Goal: Task Accomplishment & Management: Use online tool/utility

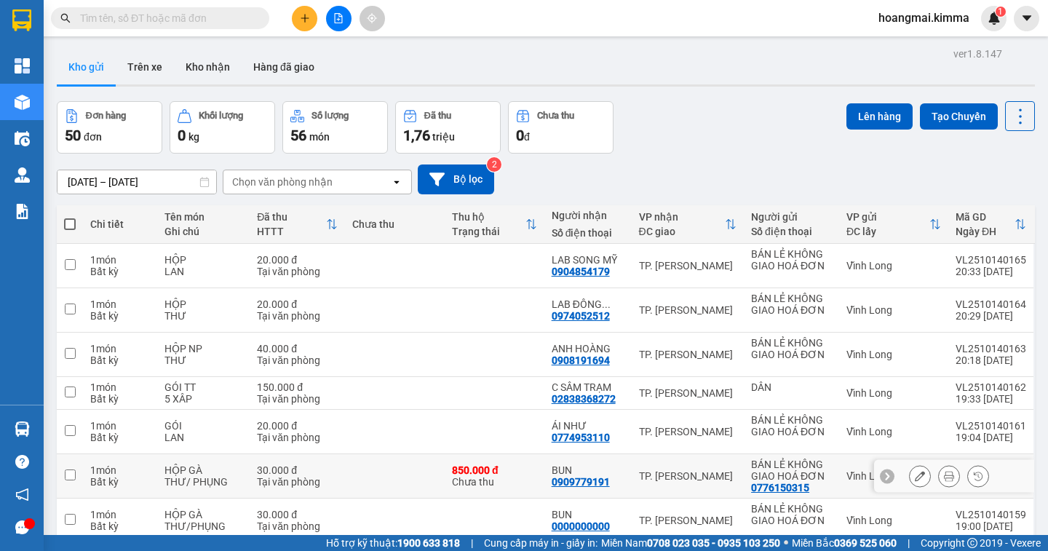
scroll to position [201, 0]
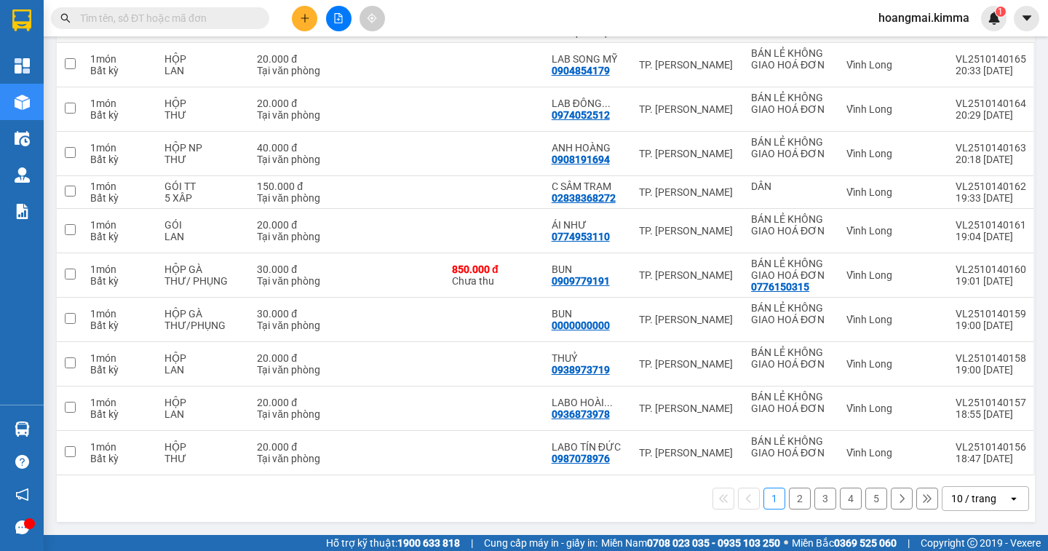
click at [969, 496] on div "10 / trang" at bounding box center [973, 498] width 45 height 15
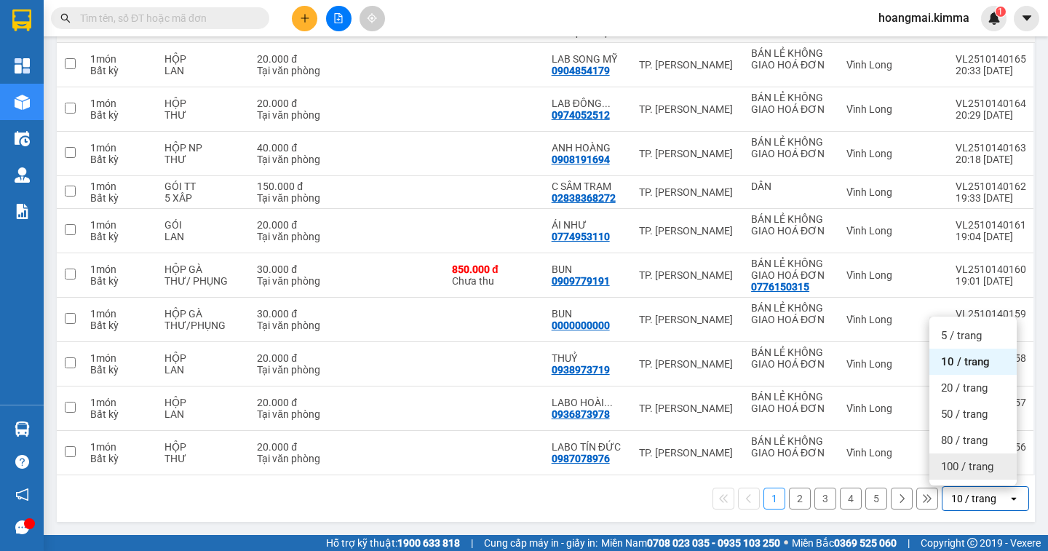
click at [965, 476] on div "100 / trang" at bounding box center [972, 466] width 87 height 26
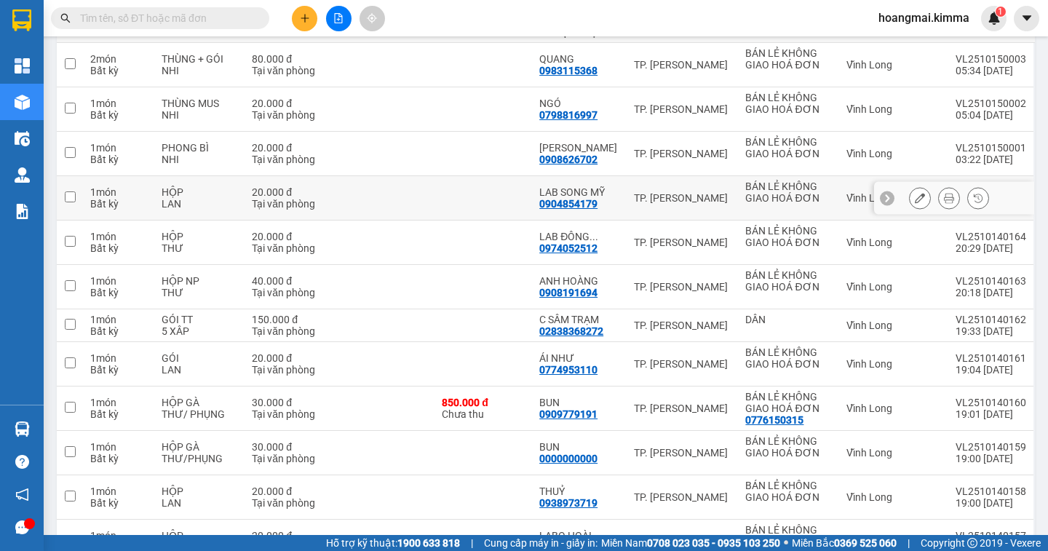
scroll to position [0, 0]
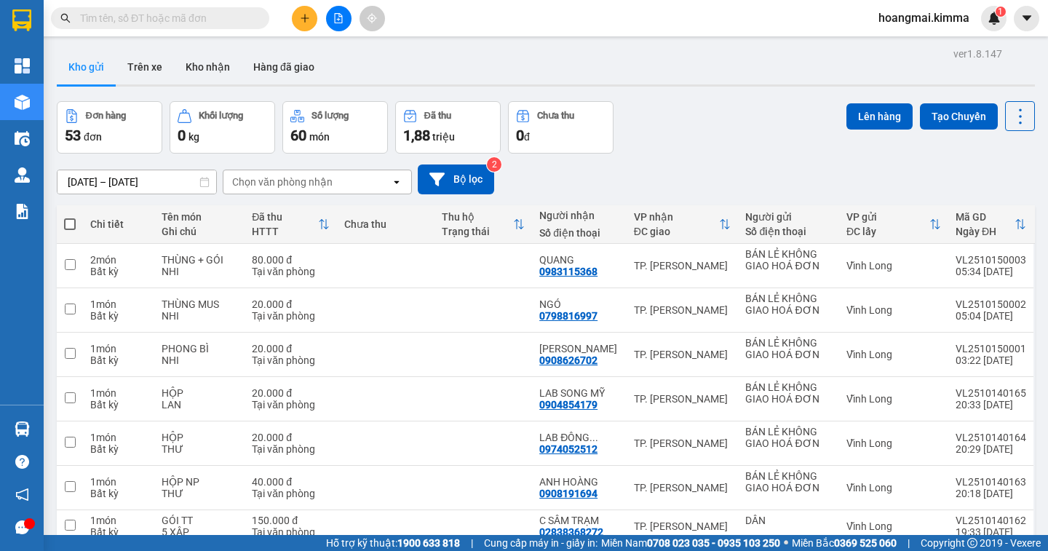
click at [71, 220] on span at bounding box center [70, 224] width 12 height 12
click at [70, 217] on input "checkbox" at bounding box center [70, 217] width 0 height 0
checkbox input "true"
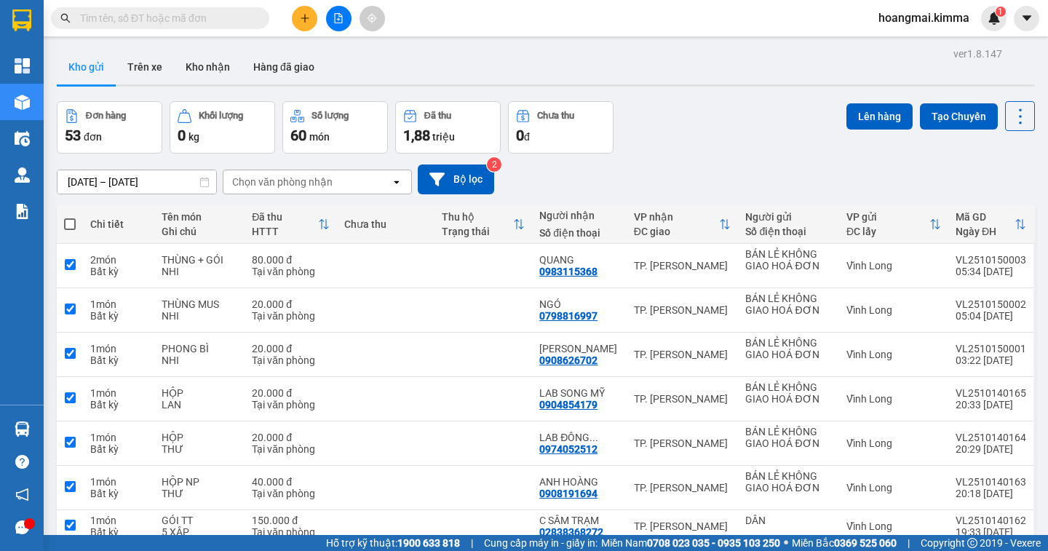
checkbox input "true"
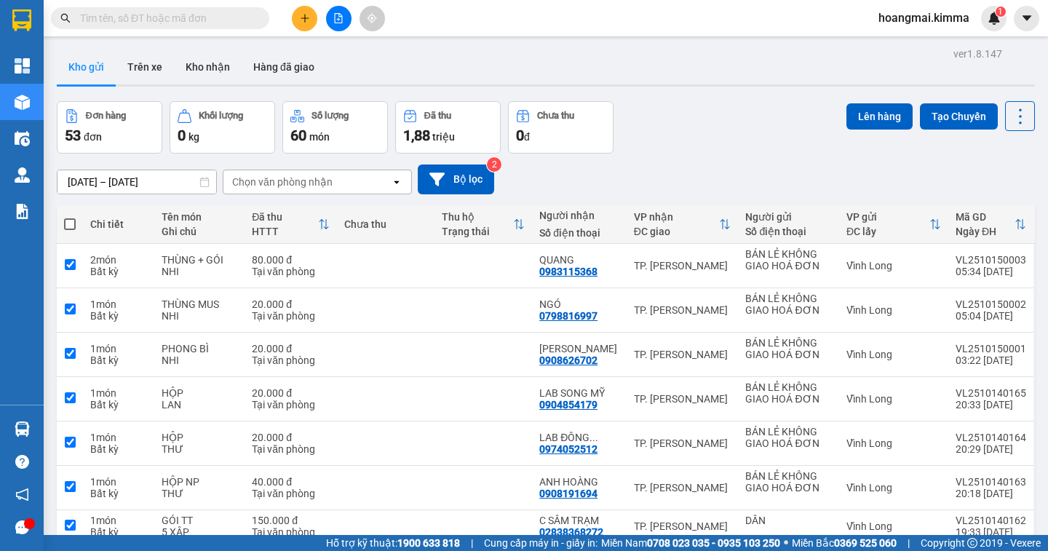
checkbox input "true"
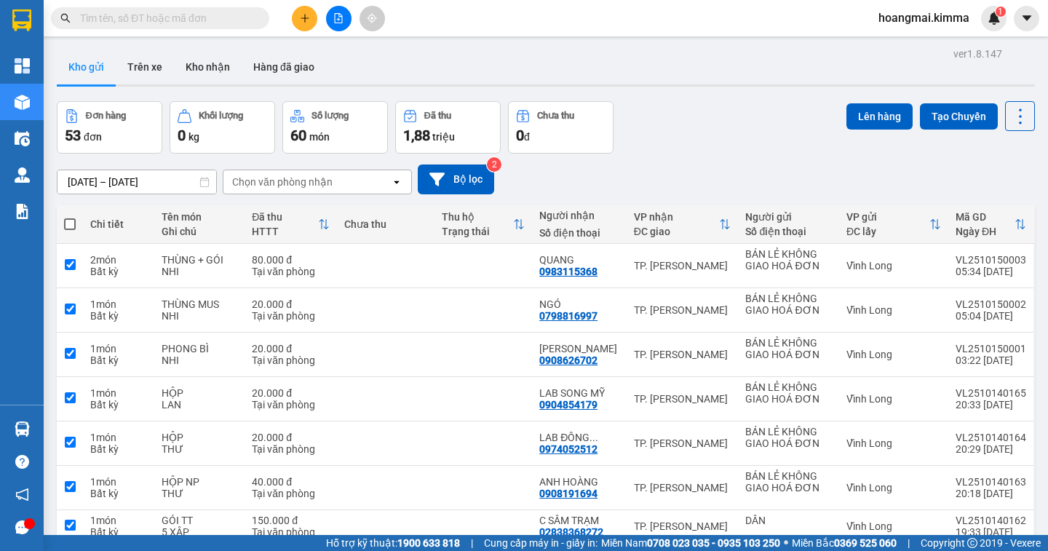
checkbox input "true"
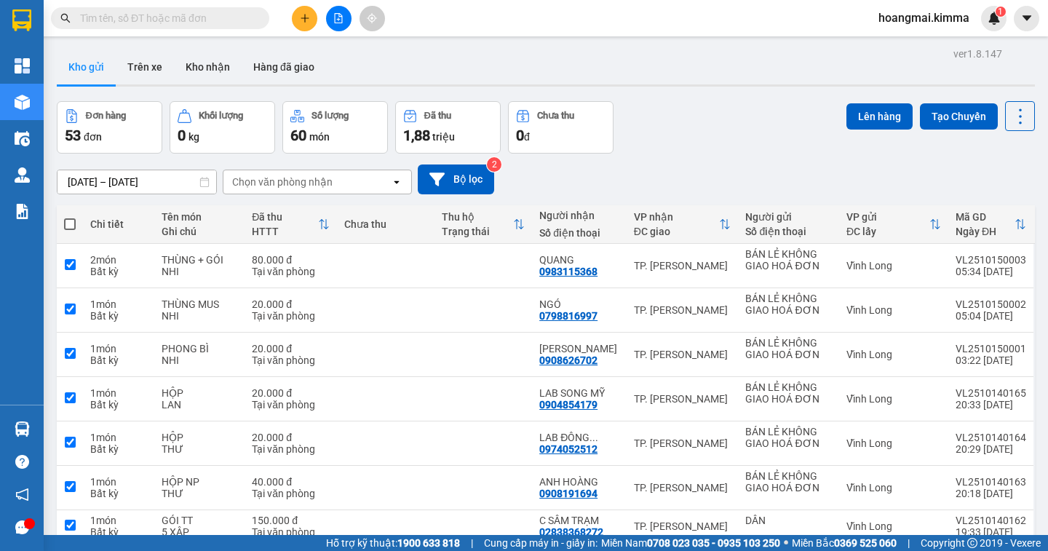
checkbox input "true"
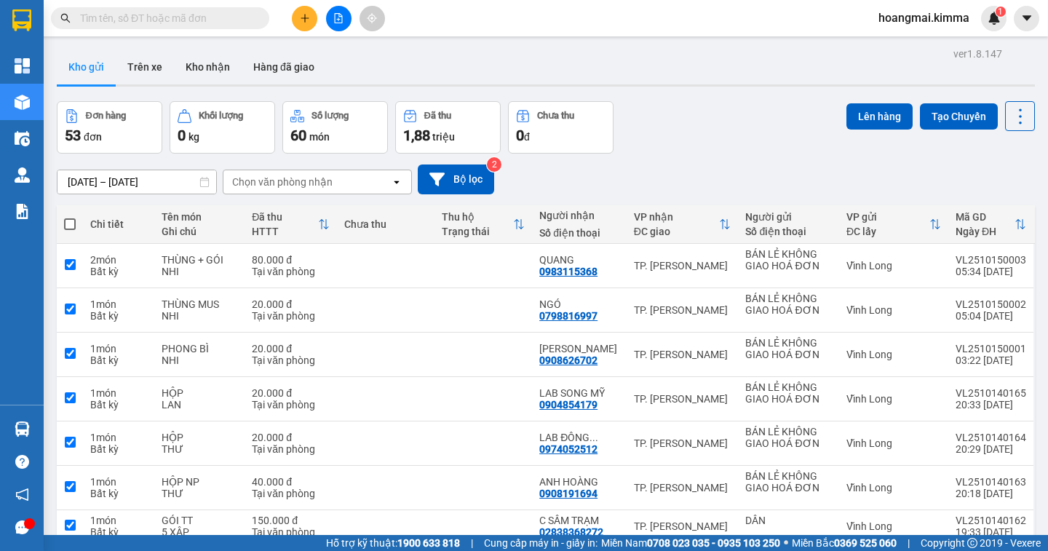
checkbox input "true"
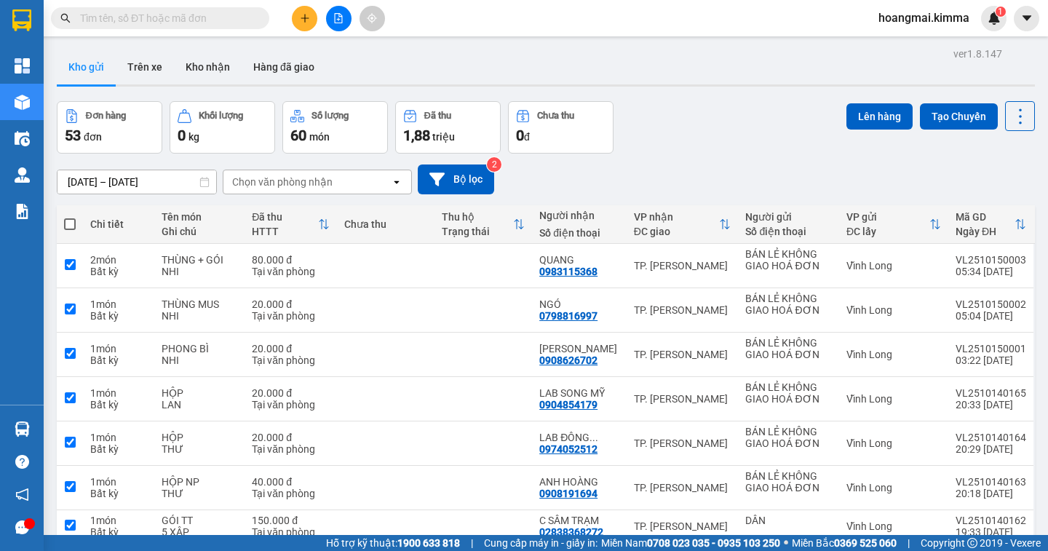
checkbox input "true"
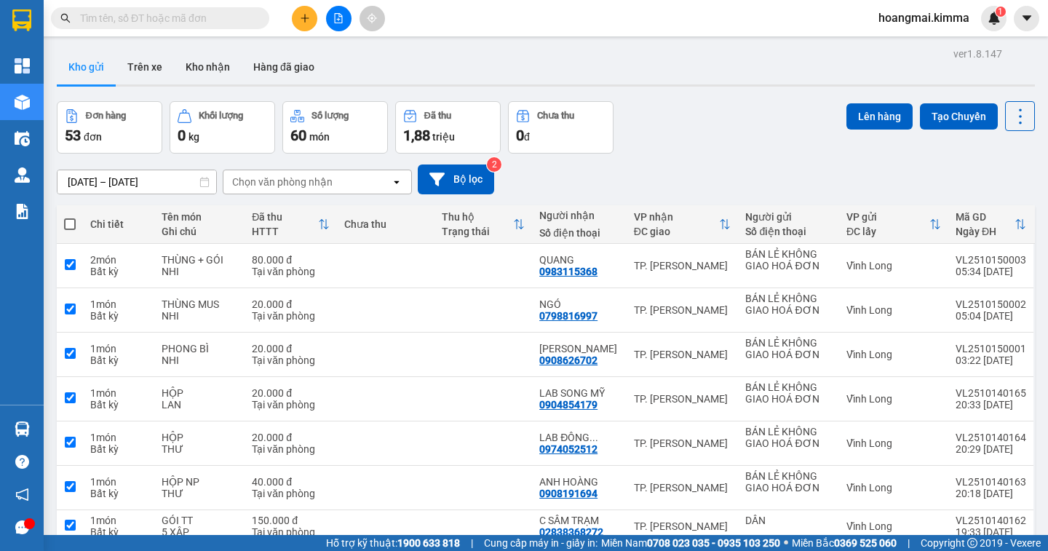
checkbox input "true"
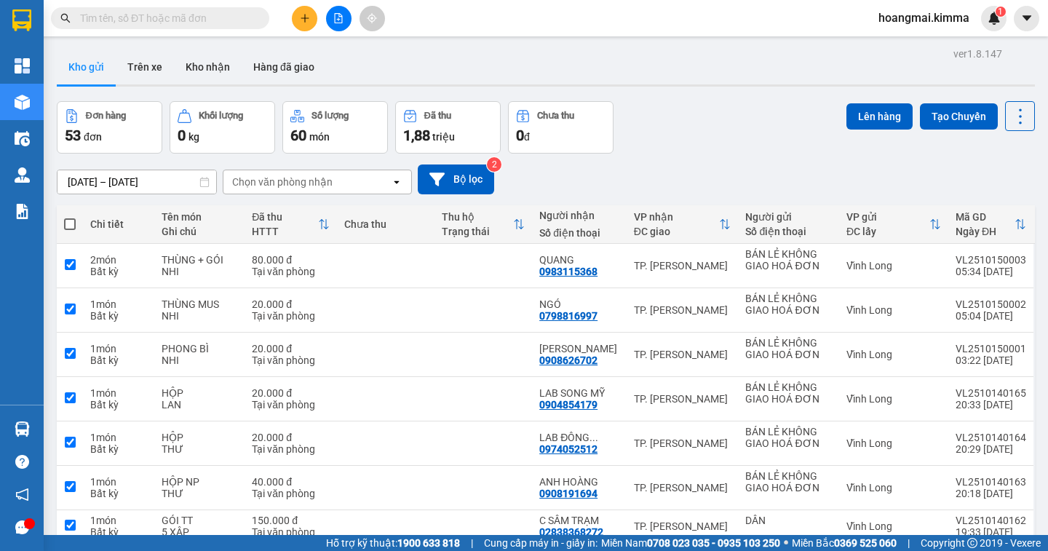
checkbox input "true"
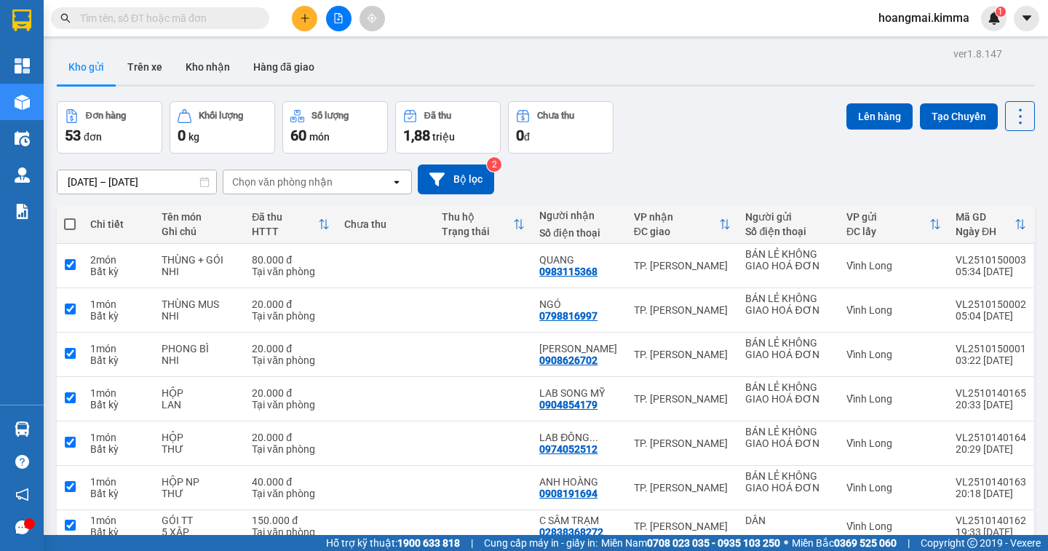
checkbox input "true"
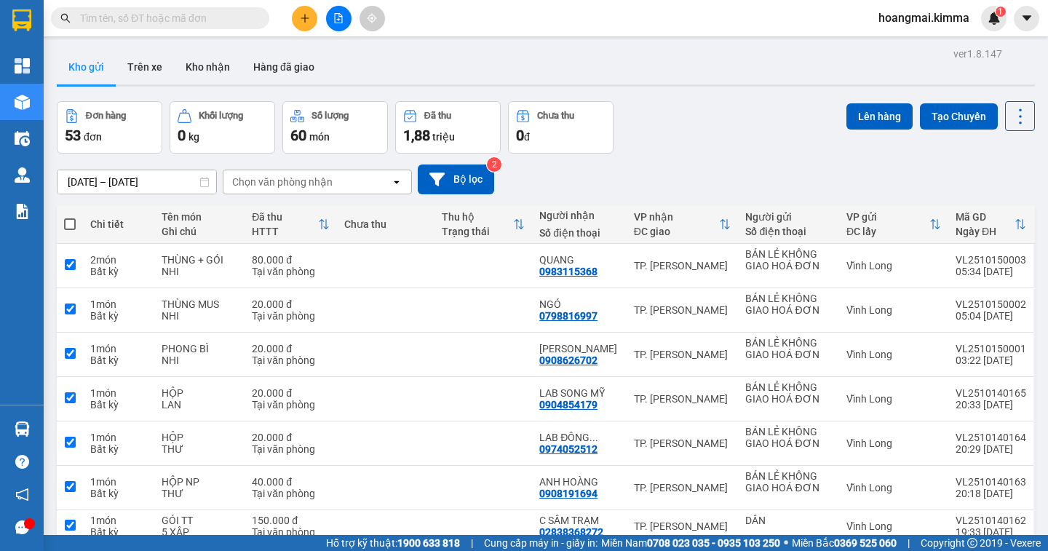
checkbox input "true"
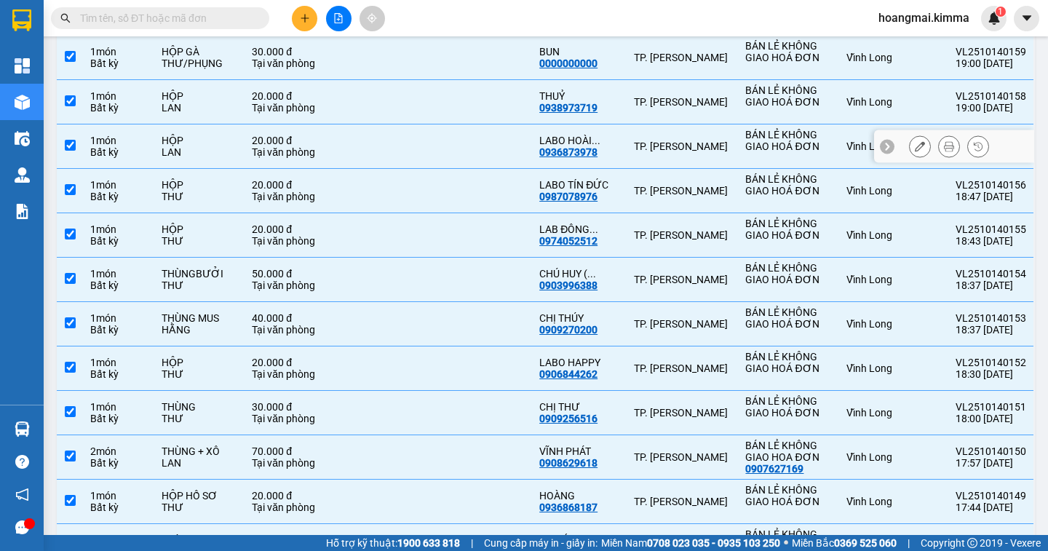
scroll to position [451, 0]
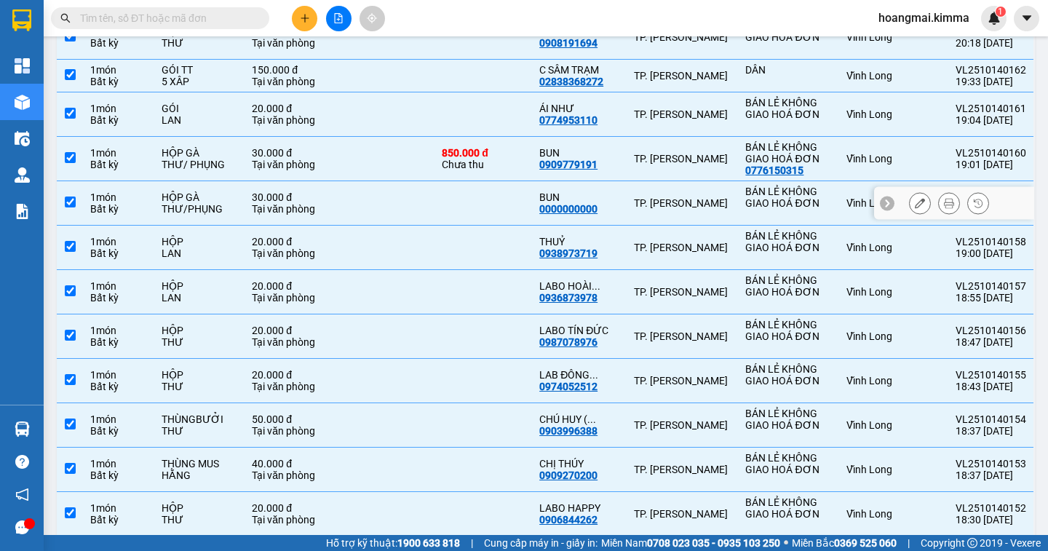
click at [68, 203] on input "checkbox" at bounding box center [70, 202] width 11 height 11
checkbox input "false"
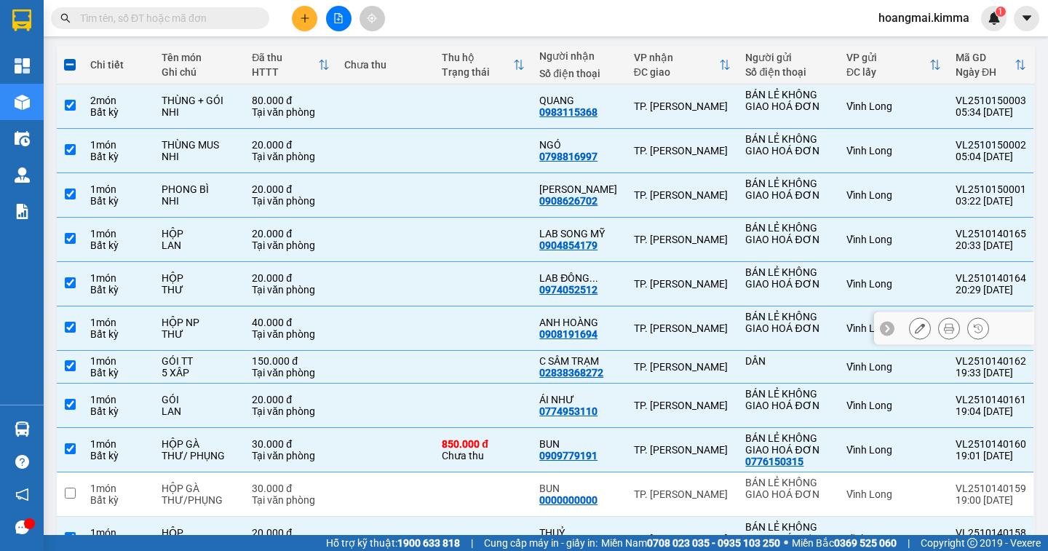
scroll to position [0, 0]
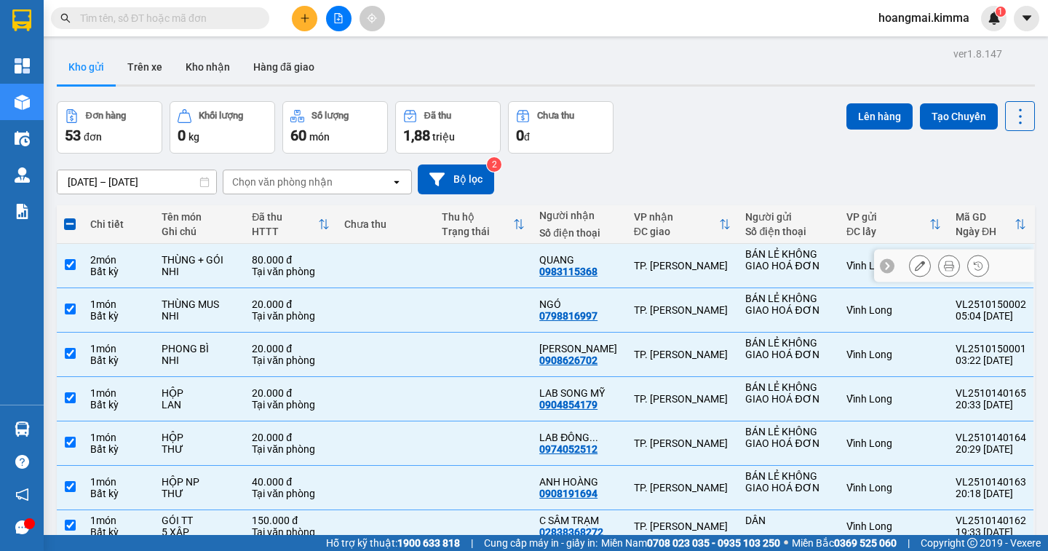
click at [68, 260] on input "checkbox" at bounding box center [70, 264] width 11 height 11
checkbox input "false"
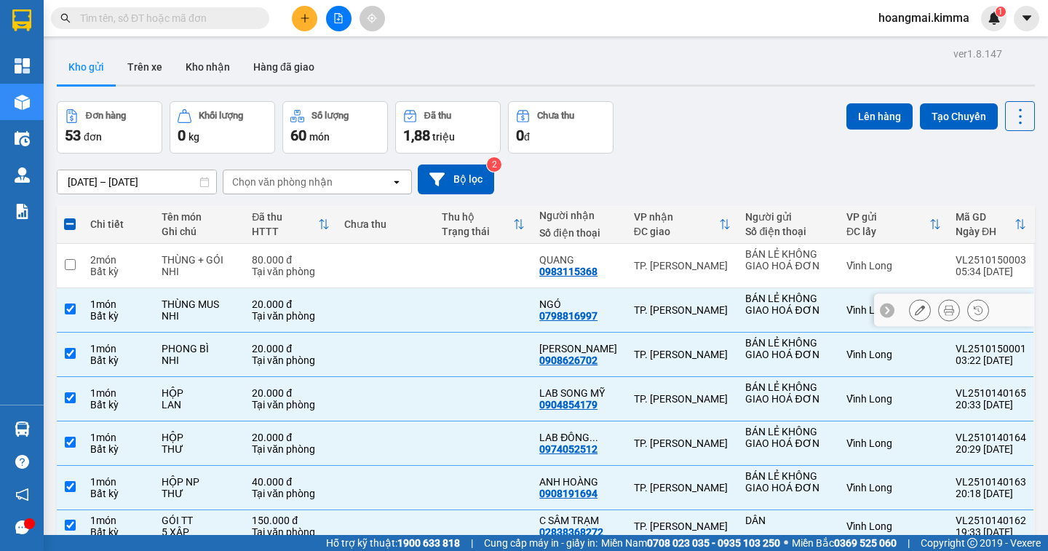
click at [66, 306] on input "checkbox" at bounding box center [70, 308] width 11 height 11
checkbox input "false"
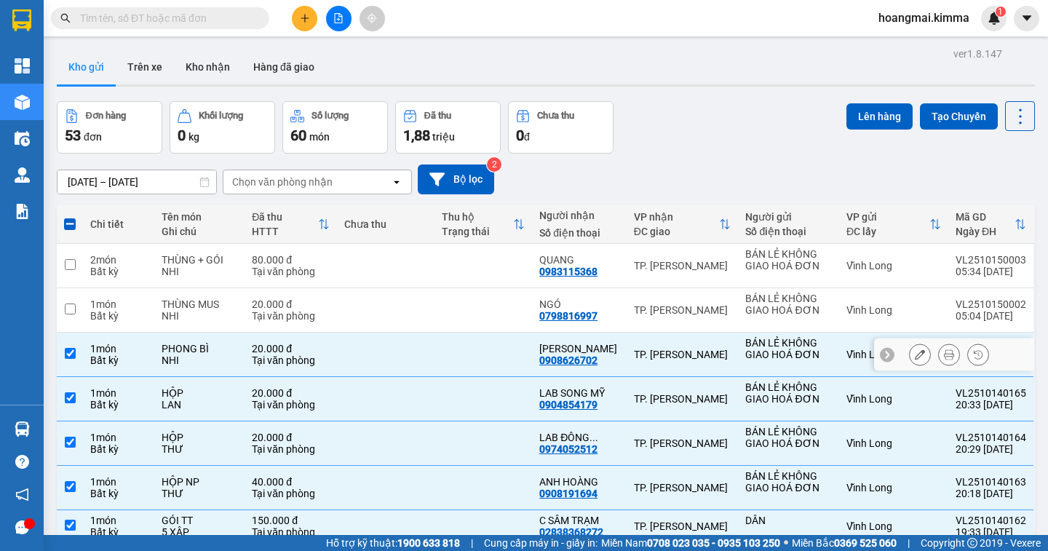
click at [76, 354] on td at bounding box center [70, 355] width 26 height 44
checkbox input "false"
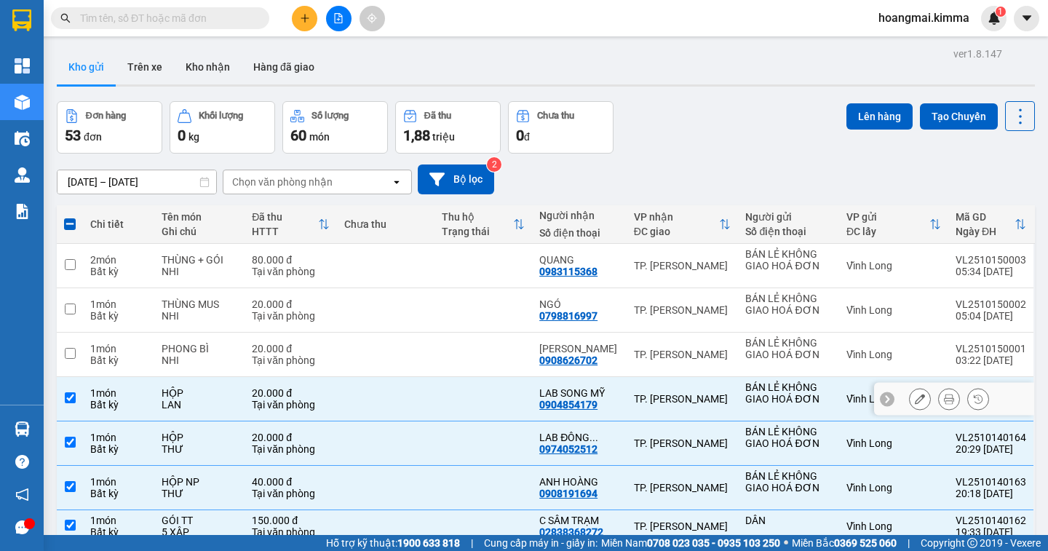
click at [76, 397] on td at bounding box center [70, 399] width 26 height 44
checkbox input "false"
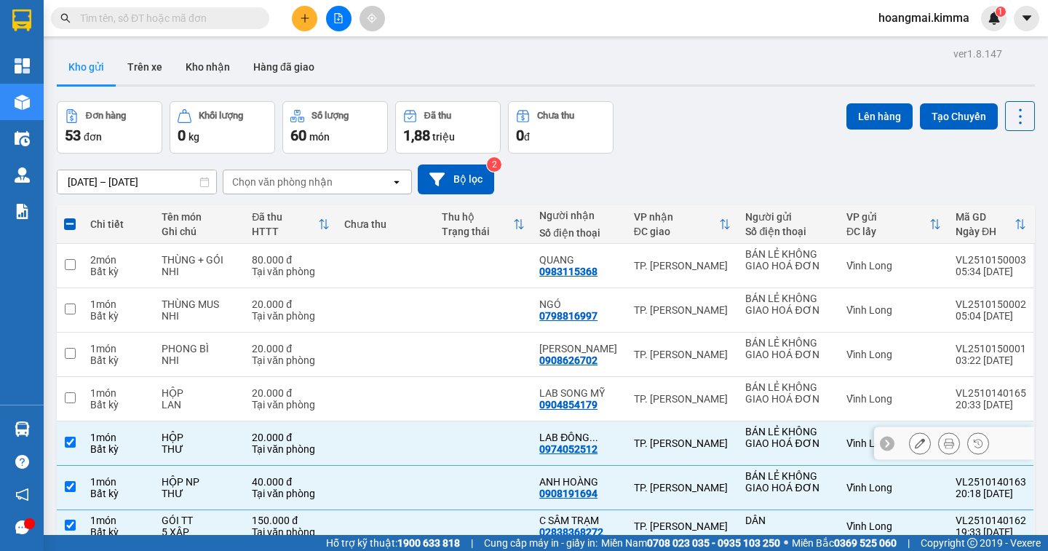
click at [71, 444] on input "checkbox" at bounding box center [70, 442] width 11 height 11
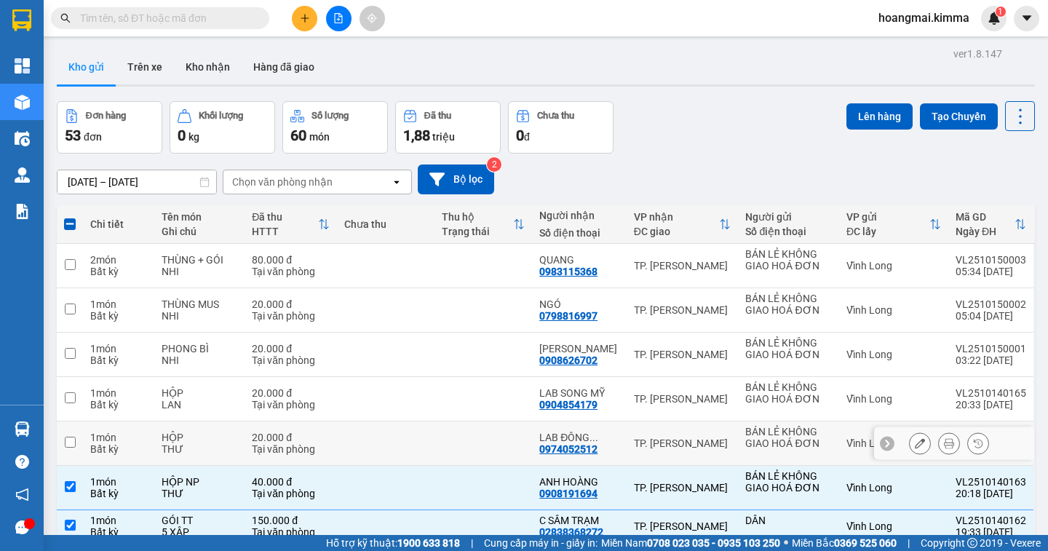
click at [66, 443] on input "checkbox" at bounding box center [70, 442] width 11 height 11
checkbox input "true"
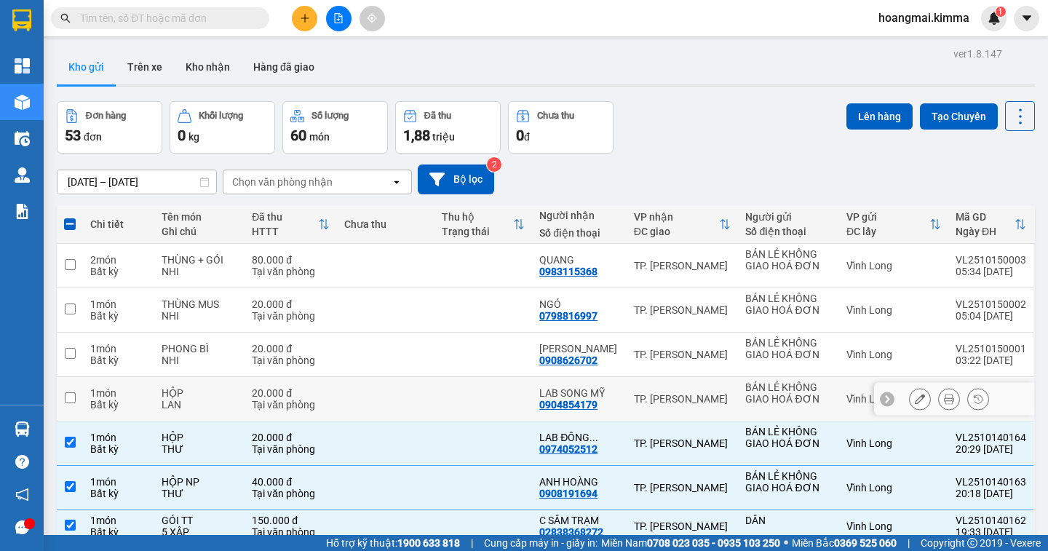
click at [74, 389] on td at bounding box center [70, 399] width 26 height 44
checkbox input "true"
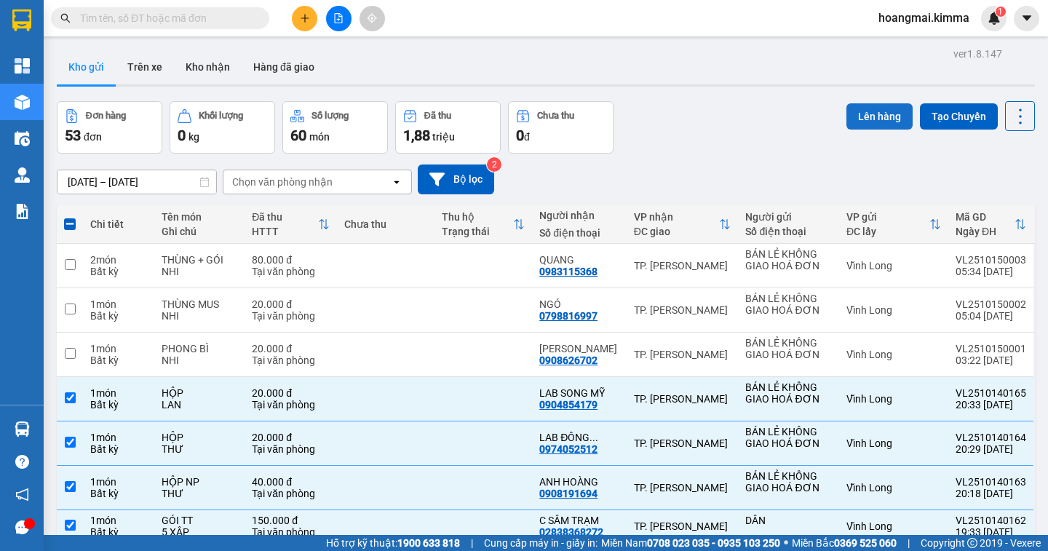
click at [850, 122] on button "Lên hàng" at bounding box center [879, 116] width 66 height 26
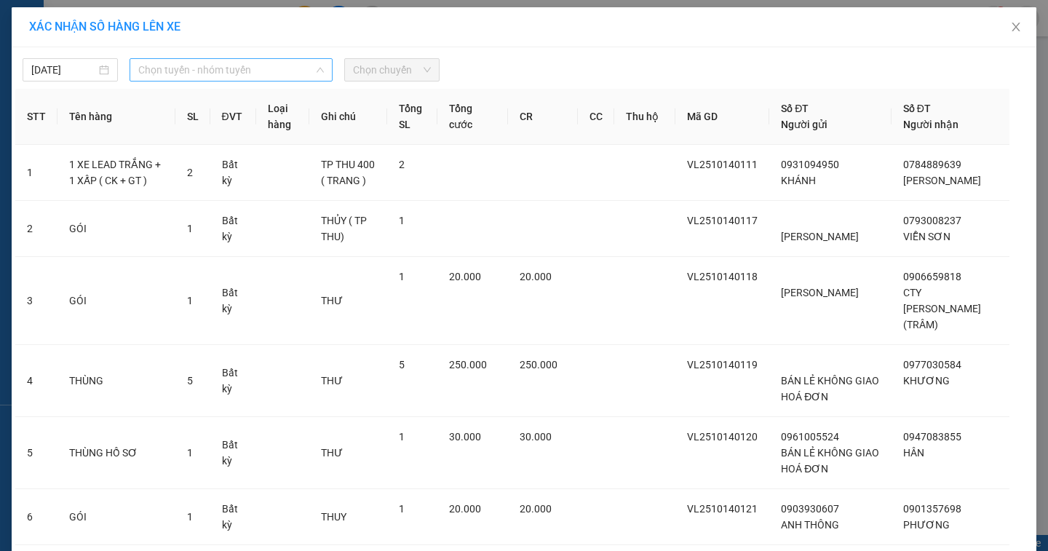
drag, startPoint x: 189, startPoint y: 73, endPoint x: 186, endPoint y: 85, distance: 12.7
click at [189, 76] on span "Chọn tuyến - nhóm tuyến" at bounding box center [231, 70] width 186 height 22
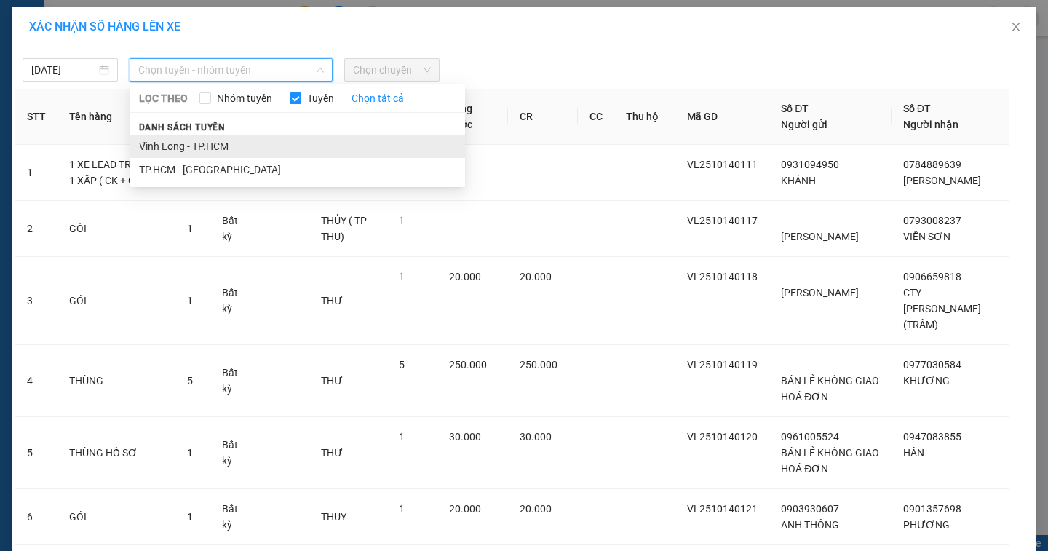
click at [182, 148] on li "Vĩnh Long - TP.HCM" at bounding box center [297, 146] width 335 height 23
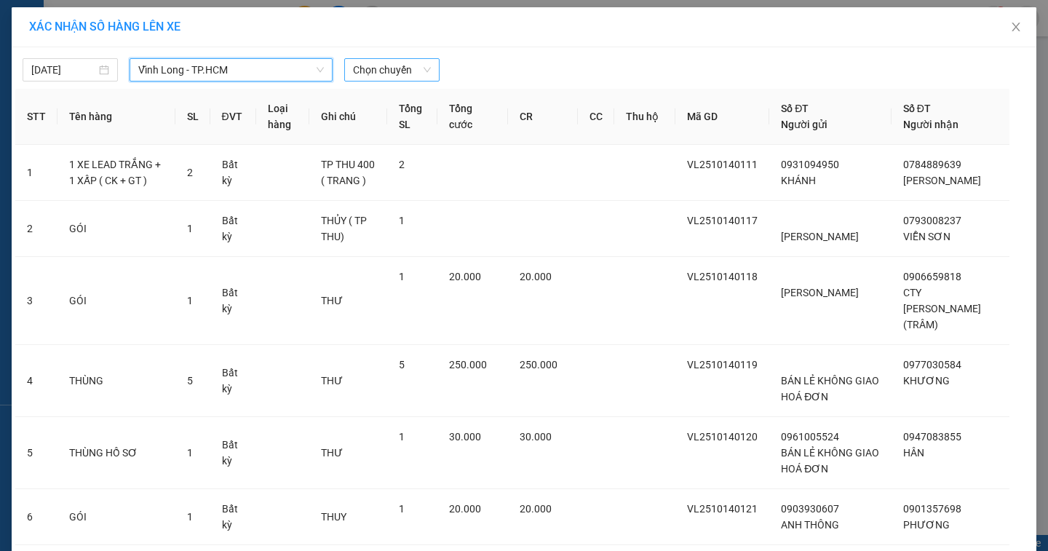
click at [353, 68] on span "Chọn chuyến" at bounding box center [392, 70] width 78 height 22
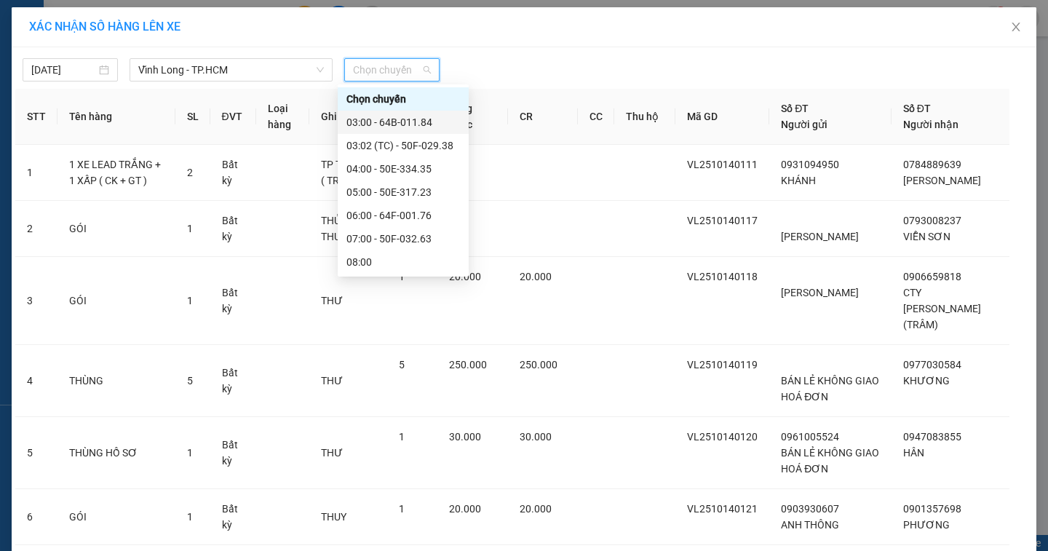
click at [378, 117] on div "03:00 - 64B-011.84" at bounding box center [403, 122] width 114 height 16
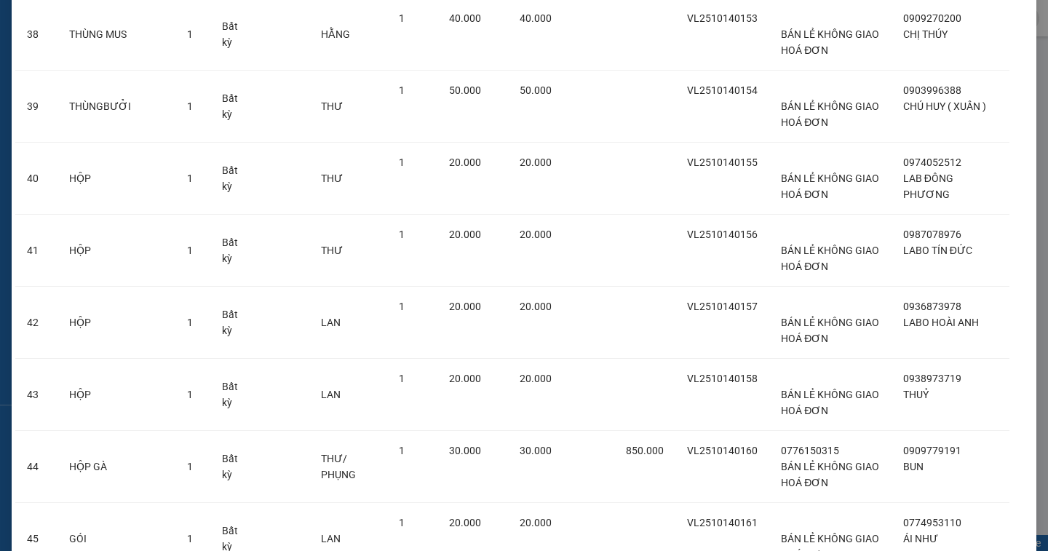
scroll to position [3095, 0]
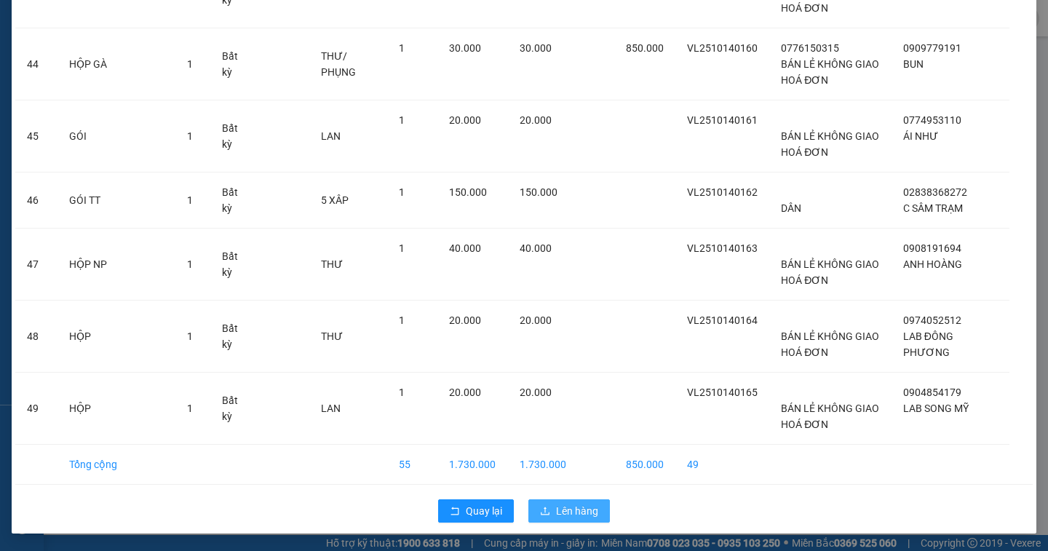
click at [552, 520] on button "Lên hàng" at bounding box center [569, 510] width 82 height 23
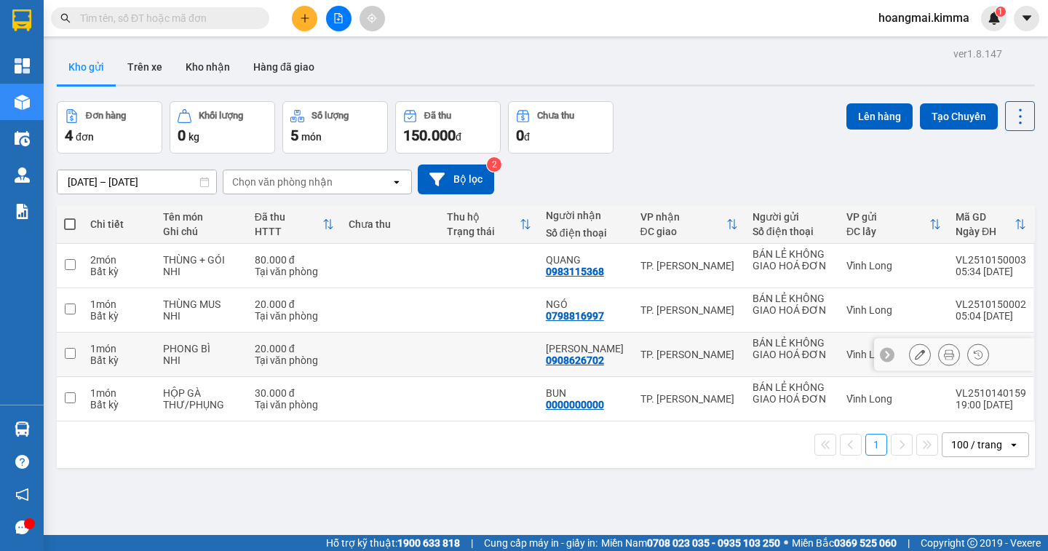
click at [72, 358] on input "checkbox" at bounding box center [70, 353] width 11 height 11
checkbox input "true"
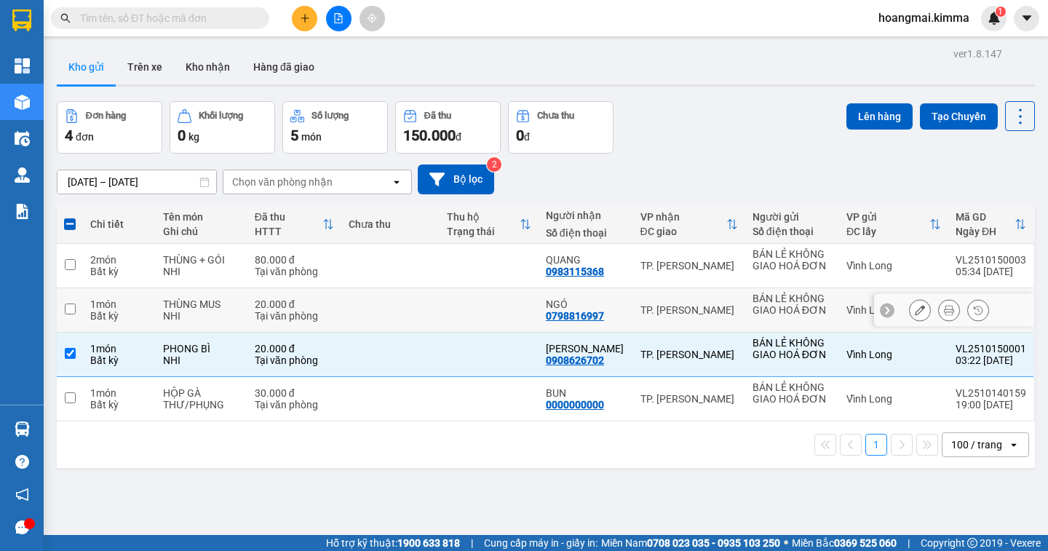
click at [70, 309] on input "checkbox" at bounding box center [70, 308] width 11 height 11
checkbox input "true"
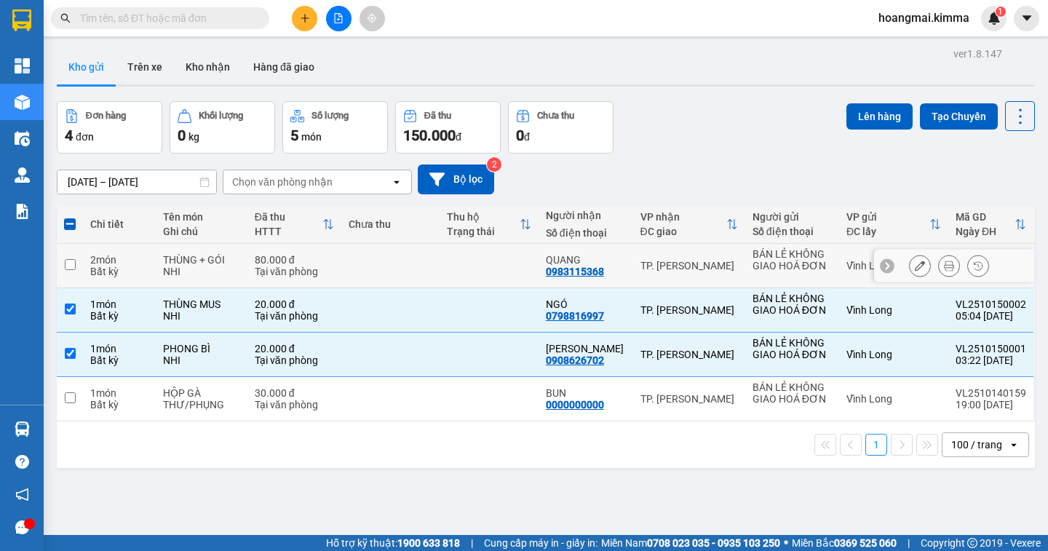
click at [68, 263] on input "checkbox" at bounding box center [70, 264] width 11 height 11
checkbox input "true"
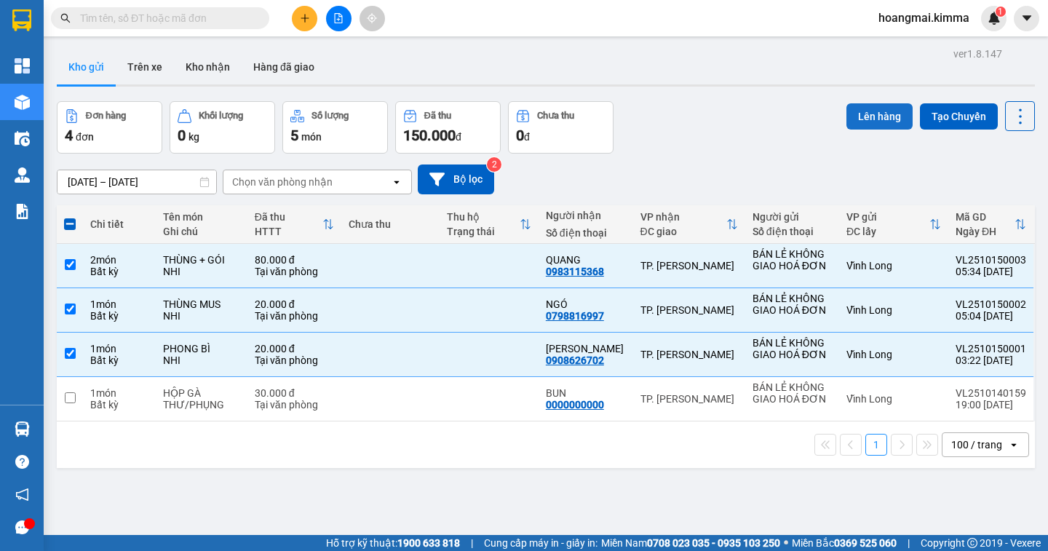
click at [868, 117] on button "Lên hàng" at bounding box center [879, 116] width 66 height 26
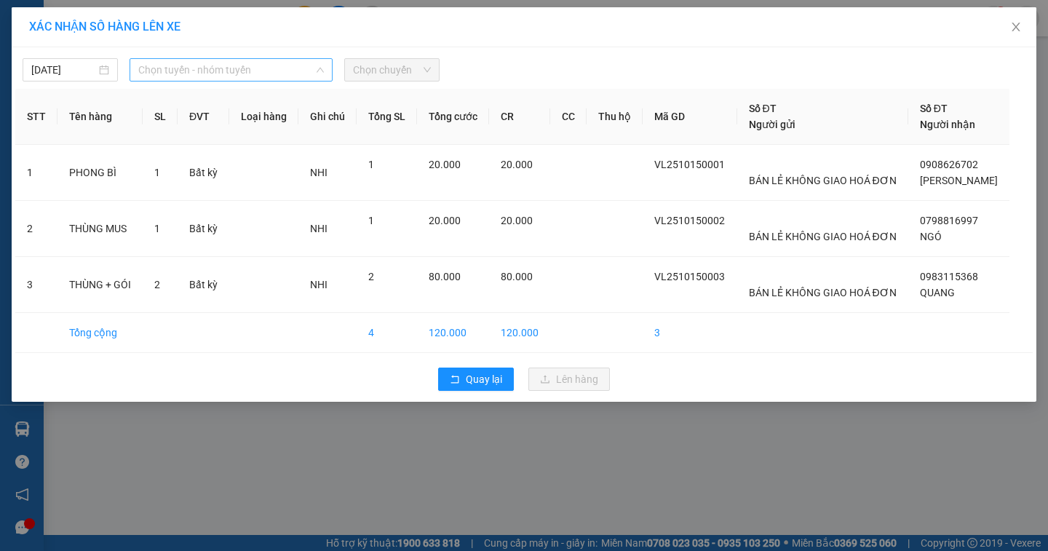
drag, startPoint x: 154, startPoint y: 66, endPoint x: 155, endPoint y: 78, distance: 12.5
click at [152, 69] on span "Chọn tuyến - nhóm tuyến" at bounding box center [231, 70] width 186 height 22
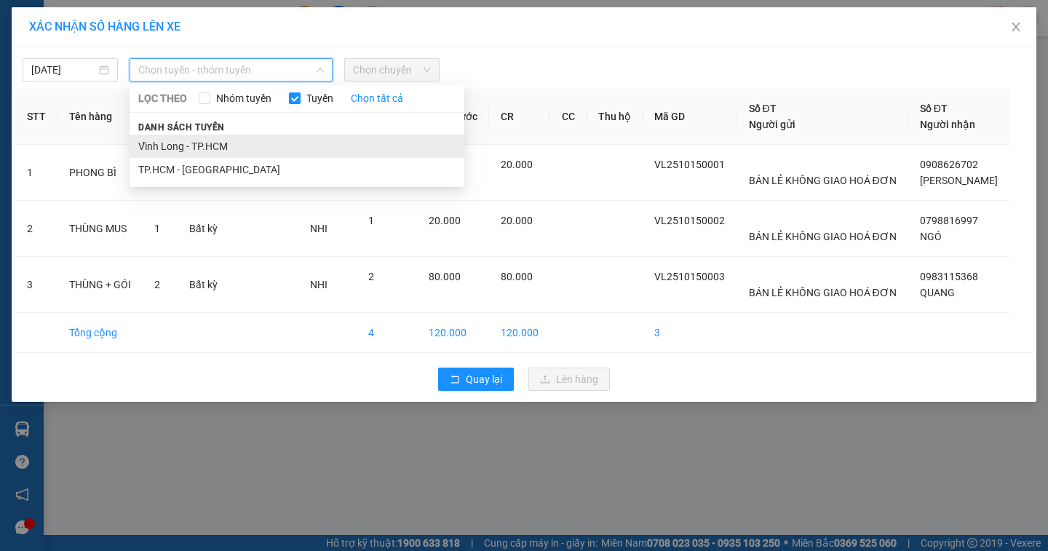
click at [159, 140] on li "Vĩnh Long - TP.HCM" at bounding box center [297, 146] width 335 height 23
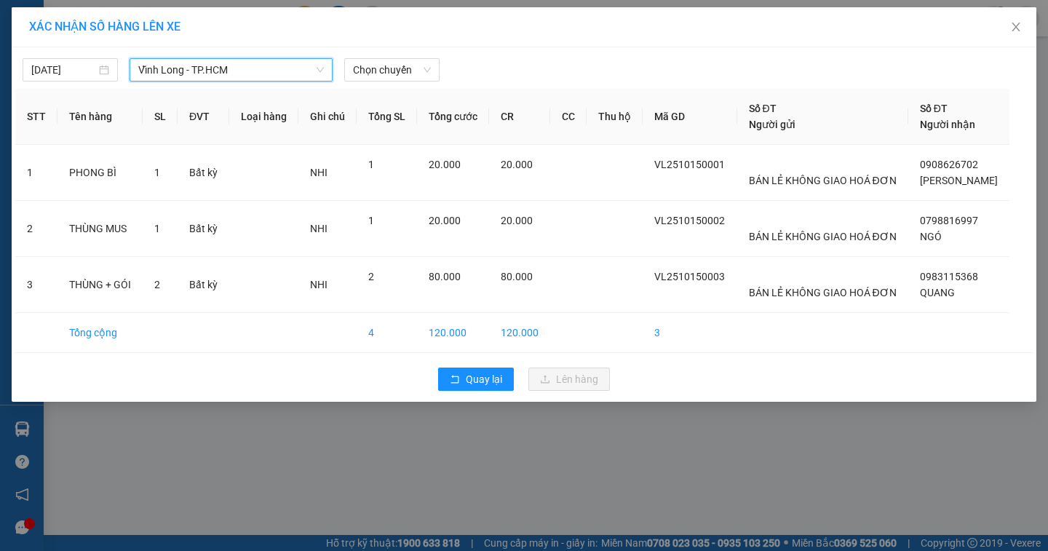
click at [393, 83] on div "14/10/2025 Vĩnh Long - TP.HCM Vĩnh Long - TP.HCM LỌC THEO Nhóm tuyến Tuyến Chọn…" at bounding box center [524, 224] width 1025 height 354
click at [48, 65] on input "14/10/2025" at bounding box center [63, 70] width 65 height 16
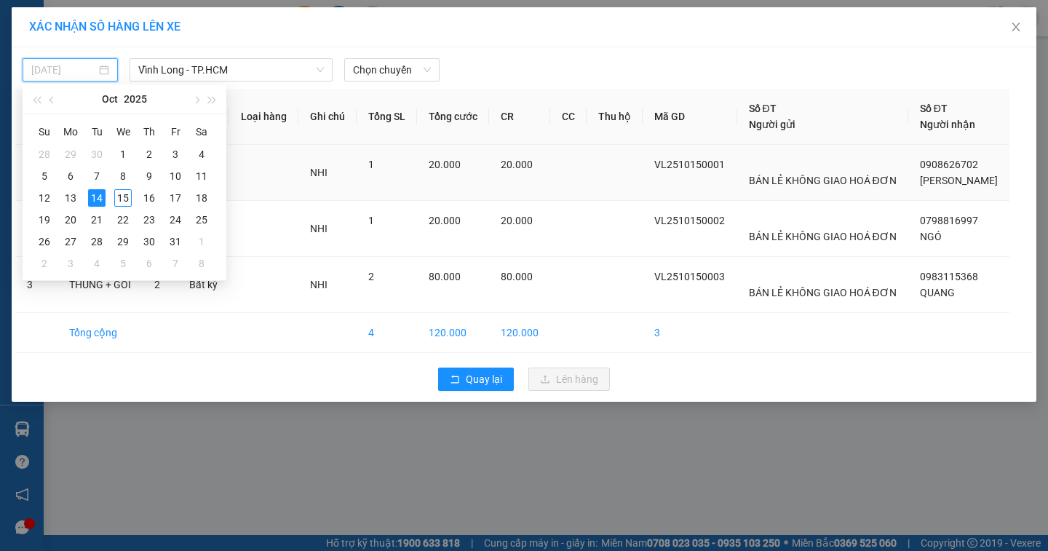
drag, startPoint x: 122, startPoint y: 202, endPoint x: 165, endPoint y: 183, distance: 47.6
click at [122, 201] on div "15" at bounding box center [122, 197] width 17 height 17
type input "15/10/2025"
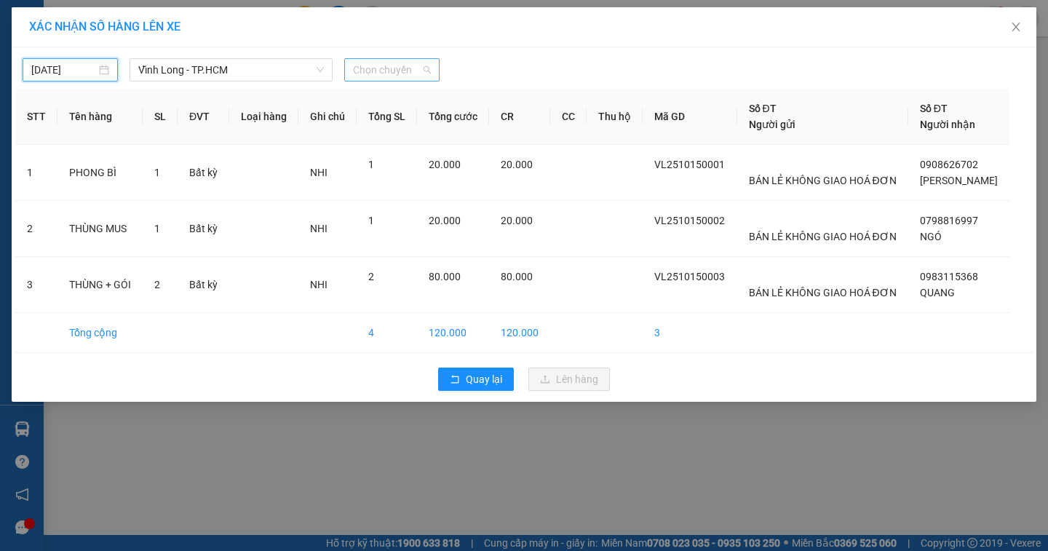
click at [373, 74] on span "Chọn chuyến" at bounding box center [392, 70] width 78 height 22
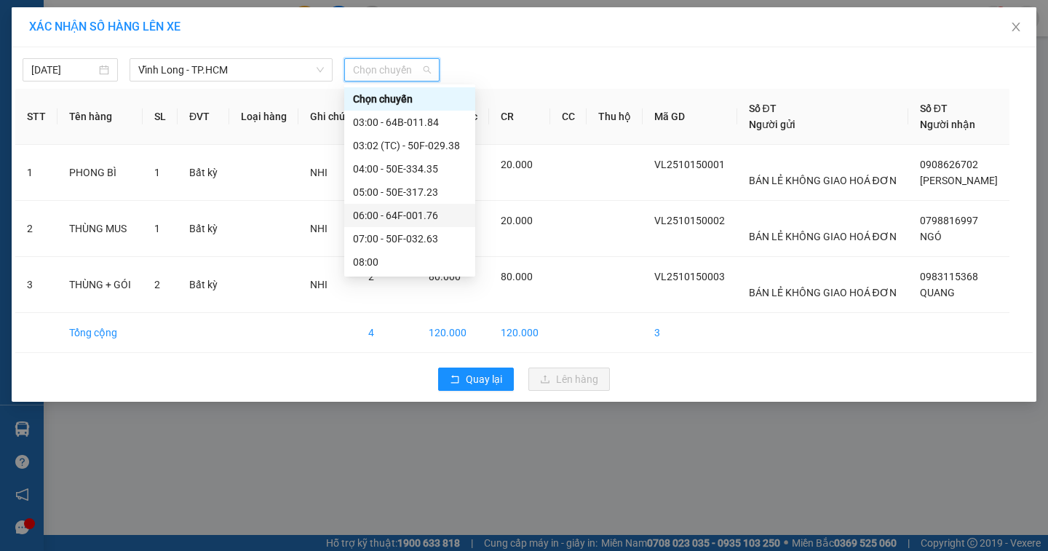
click at [397, 221] on div "06:00 - 64F-001.76" at bounding box center [410, 215] width 114 height 16
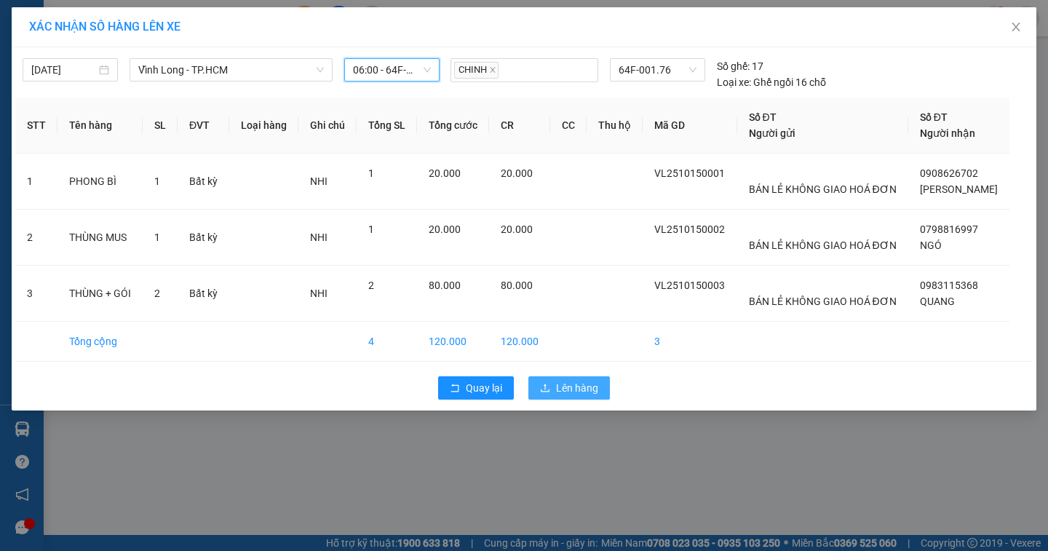
click at [589, 383] on span "Lên hàng" at bounding box center [577, 388] width 42 height 16
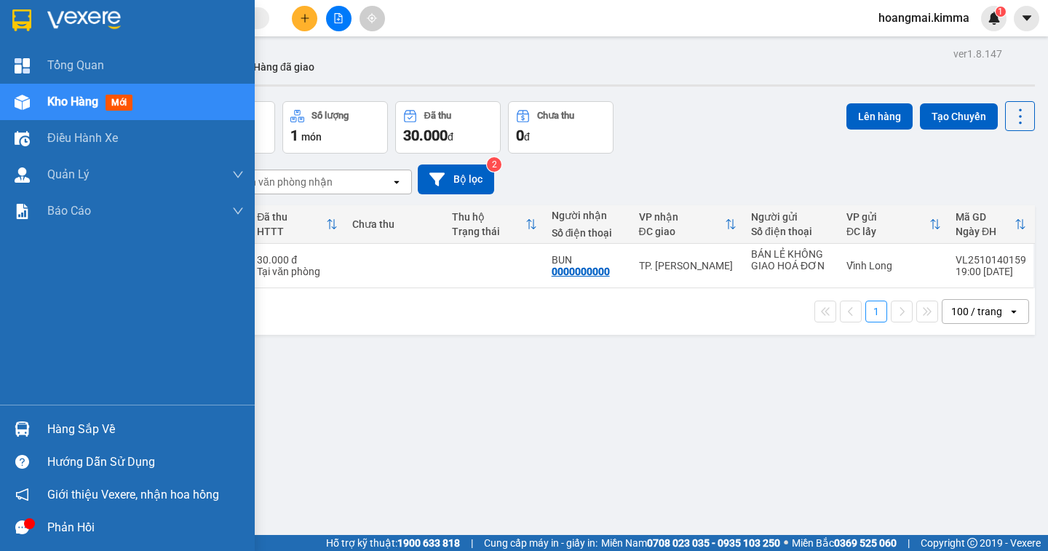
click at [57, 100] on span "Kho hàng" at bounding box center [72, 102] width 51 height 14
